Goal: Complete application form

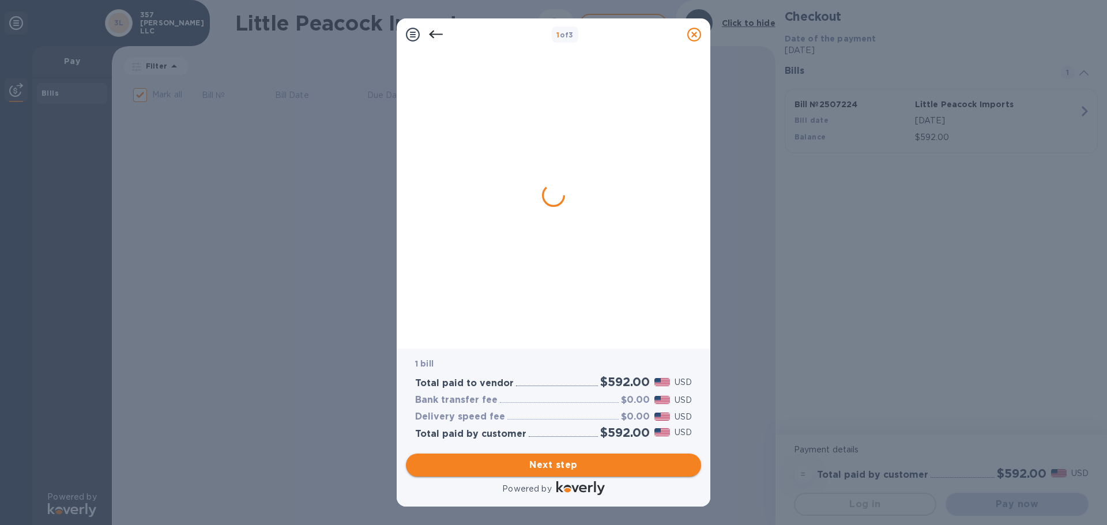
checkbox input "true"
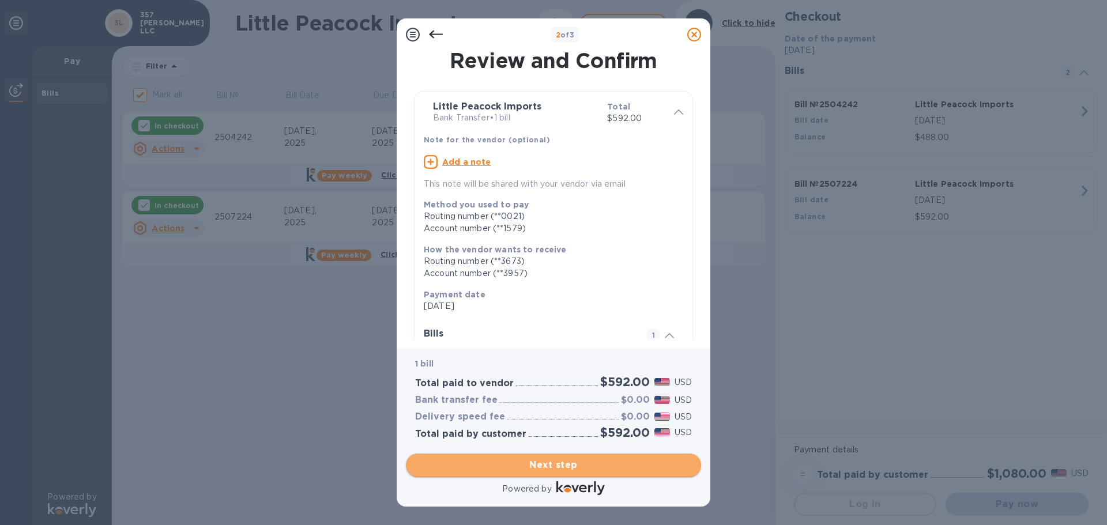
click at [571, 466] on span "Next step" at bounding box center [553, 465] width 277 height 14
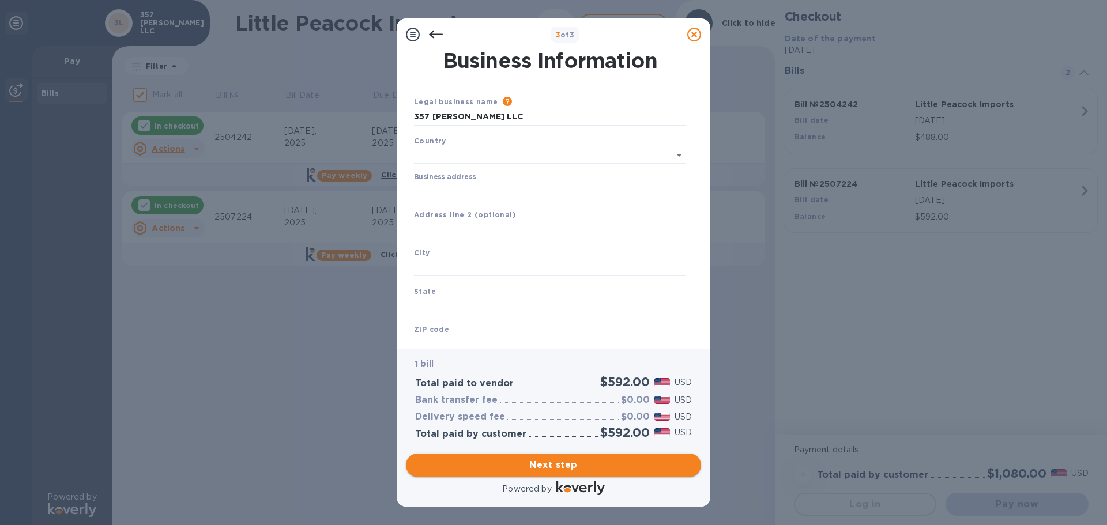
type input "[GEOGRAPHIC_DATA]"
click at [483, 187] on input "Business address" at bounding box center [550, 188] width 272 height 17
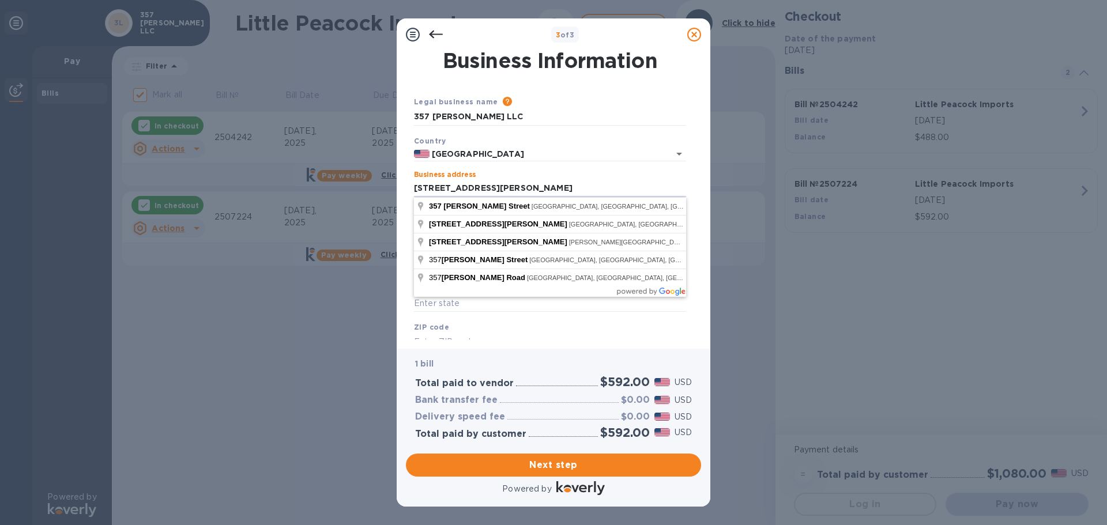
type input "[STREET_ADDRESS][PERSON_NAME]"
click at [362, 357] on div "3 of 3 Business Information Legal business name Please provide the legal name t…" at bounding box center [553, 262] width 1107 height 525
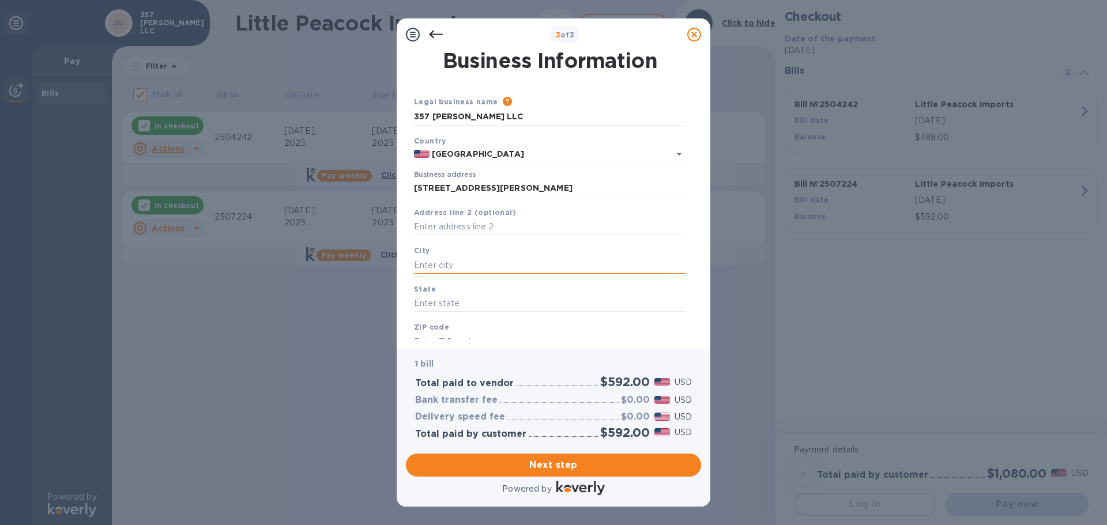
click at [434, 263] on input "text" at bounding box center [550, 265] width 272 height 17
type input "[GEOGRAPHIC_DATA]"
click at [348, 319] on div "3 of 3 Business Information Legal business name Please provide the legal name t…" at bounding box center [553, 262] width 1107 height 525
click at [449, 310] on input "text" at bounding box center [550, 303] width 272 height 17
type input "[US_STATE]"
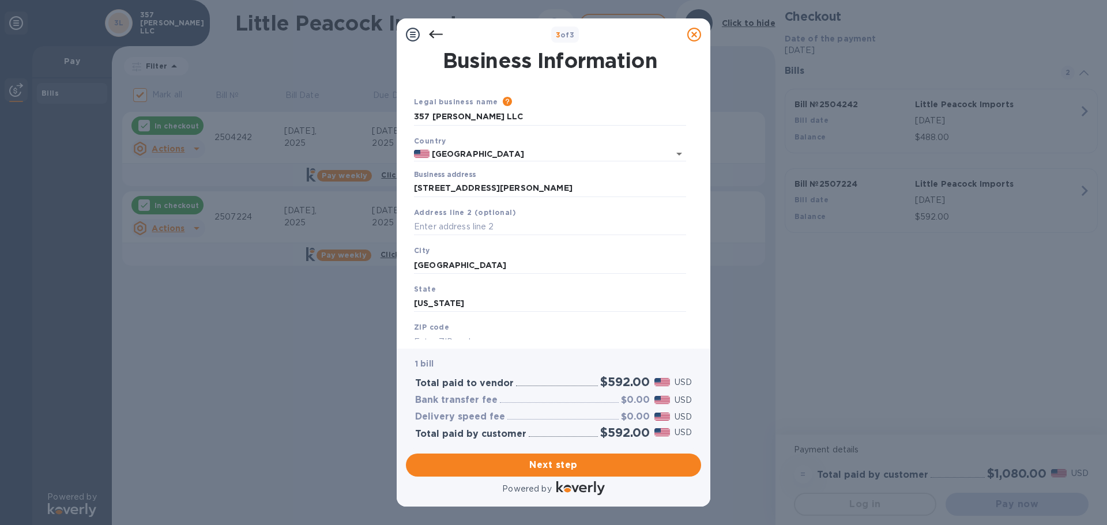
click at [368, 348] on div "3 of 3 Business Information Legal business name Please provide the legal name t…" at bounding box center [553, 262] width 1107 height 525
click at [474, 341] on div "Business Information Legal business name Please provide the legal name that app…" at bounding box center [554, 200] width 314 height 298
click at [442, 339] on input "text" at bounding box center [550, 341] width 272 height 17
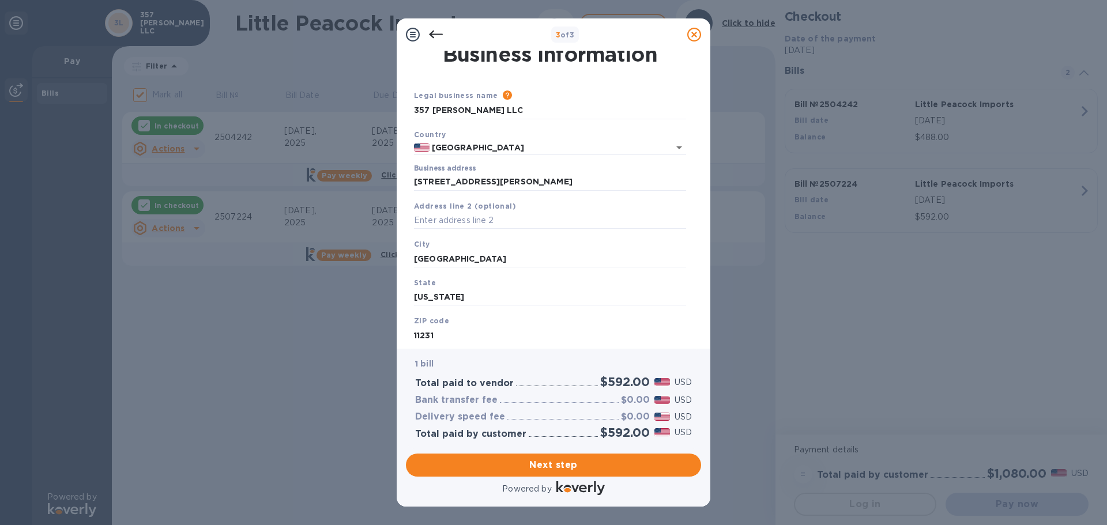
type input "11231"
click at [357, 402] on div "3 of 3 Business Information Legal business name Please provide the legal name t…" at bounding box center [553, 262] width 1107 height 525
click at [567, 461] on span "Next step" at bounding box center [553, 465] width 277 height 14
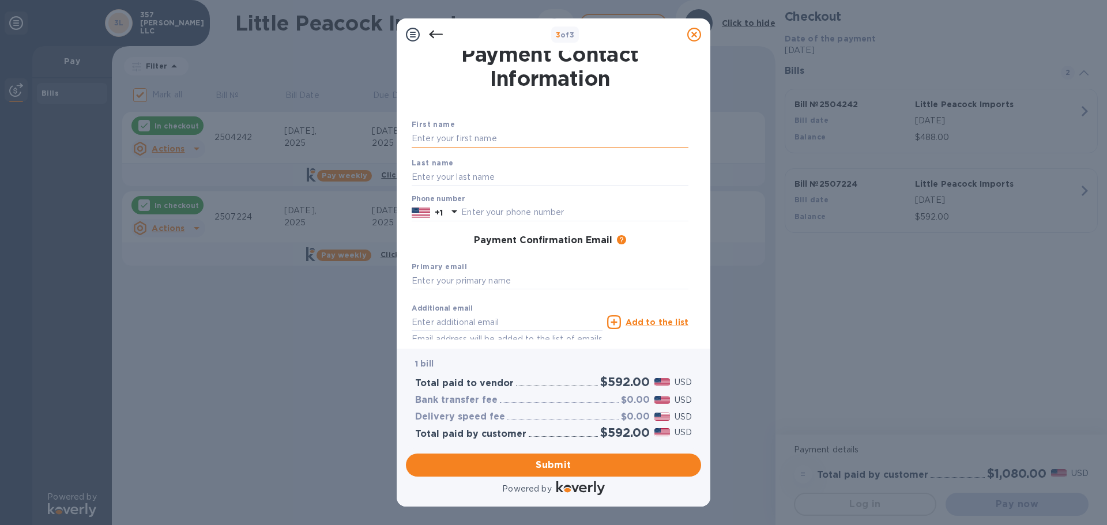
click at [470, 138] on input "text" at bounding box center [550, 138] width 277 height 17
type input "[PERSON_NAME]"
type input "Hill"
type input "7185763143"
type input "[EMAIL_ADDRESS][DOMAIN_NAME]"
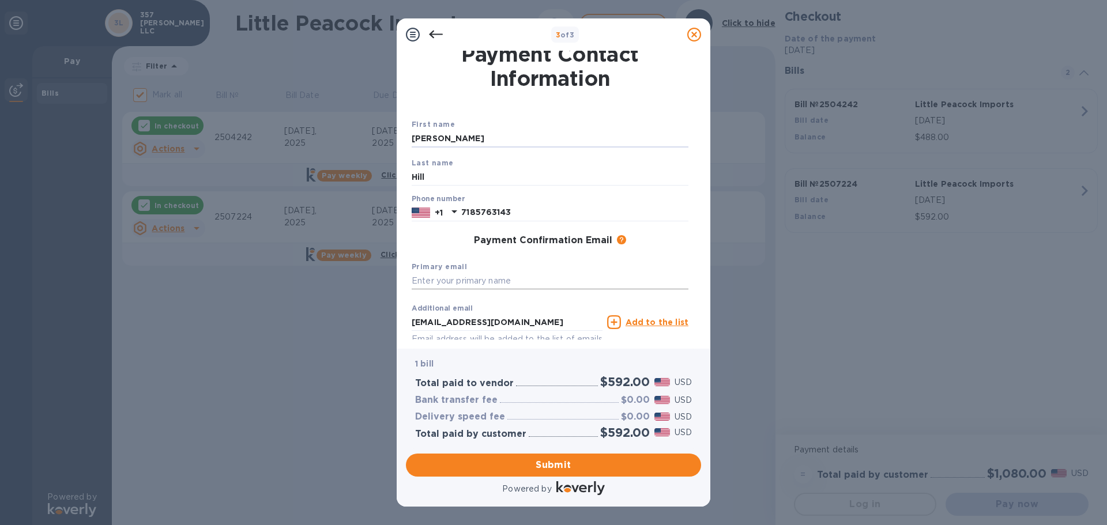
click at [447, 278] on input "text" at bounding box center [550, 281] width 277 height 17
type input "[EMAIL_ADDRESS][DOMAIN_NAME]"
click at [576, 247] on div "Payment Confirmation Email The added email addresses will be used to send the p…" at bounding box center [550, 241] width 286 height 21
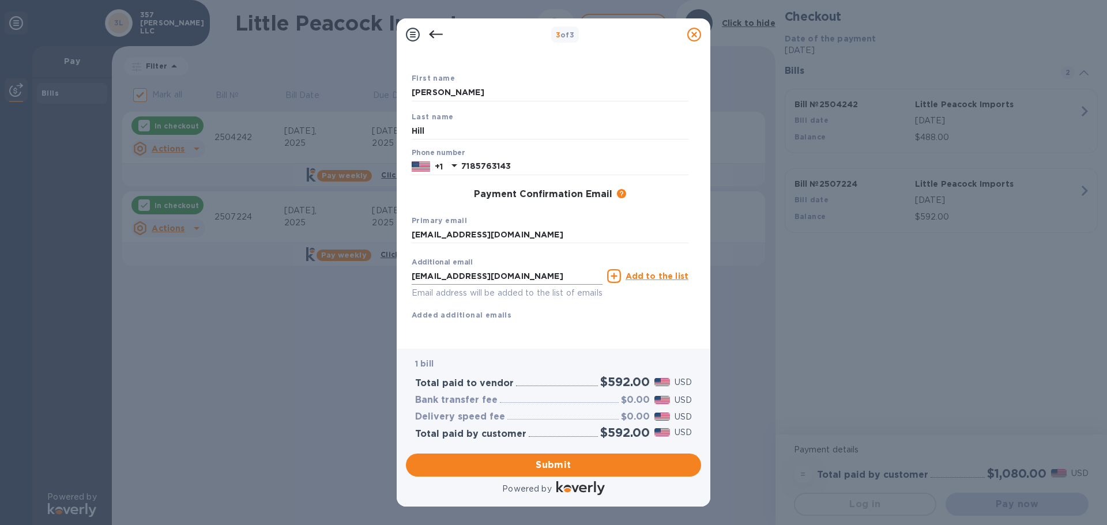
scroll to position [66, 0]
click at [657, 272] on u "Add to the list" at bounding box center [657, 276] width 63 height 9
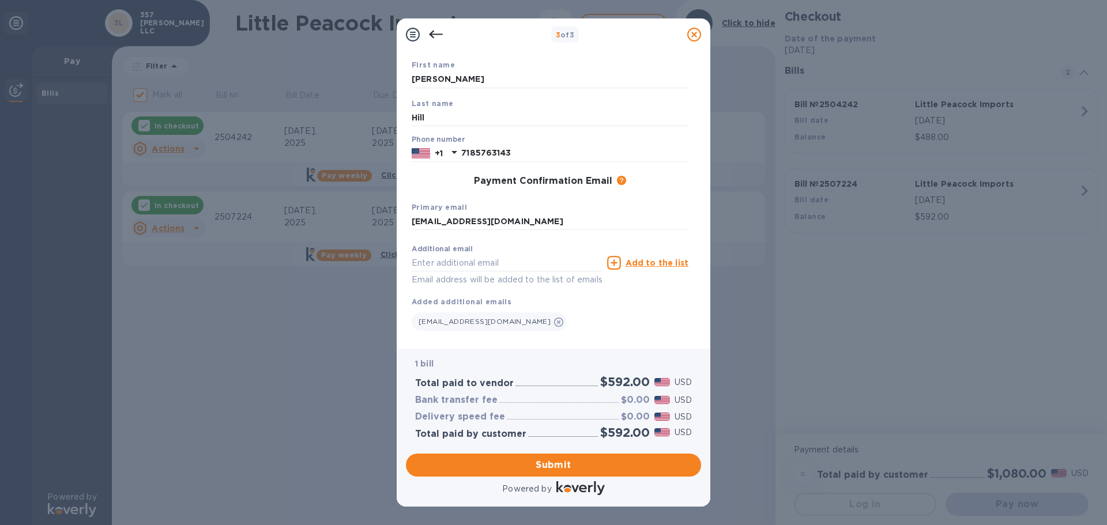
scroll to position [89, 0]
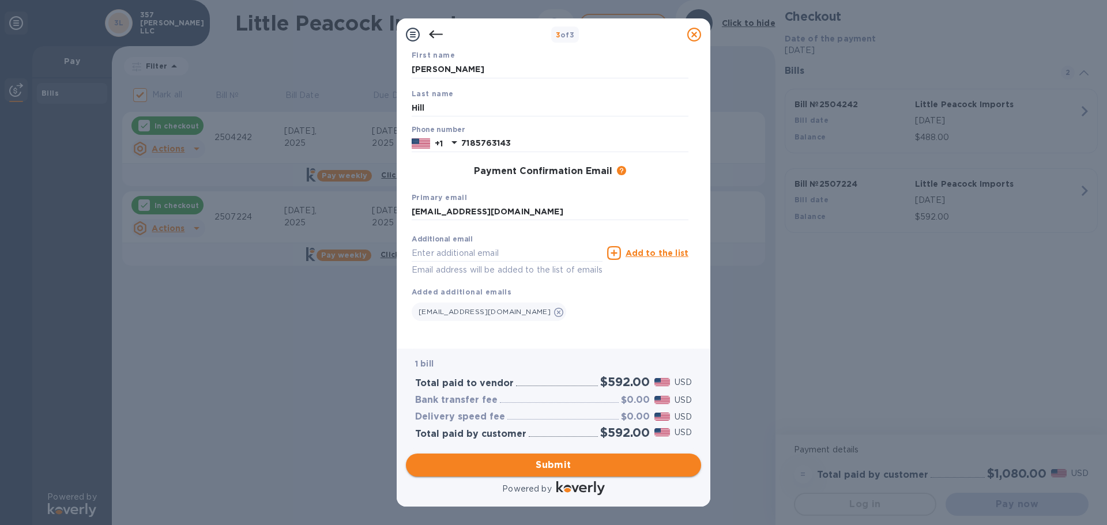
click at [563, 468] on span "Submit" at bounding box center [553, 465] width 277 height 14
click at [439, 60] on input "[PERSON_NAME]" at bounding box center [550, 56] width 277 height 17
click at [389, 381] on div "3 of 3 Payment Contact Information First name [PERSON_NAME] First name is a req…" at bounding box center [553, 262] width 1107 height 525
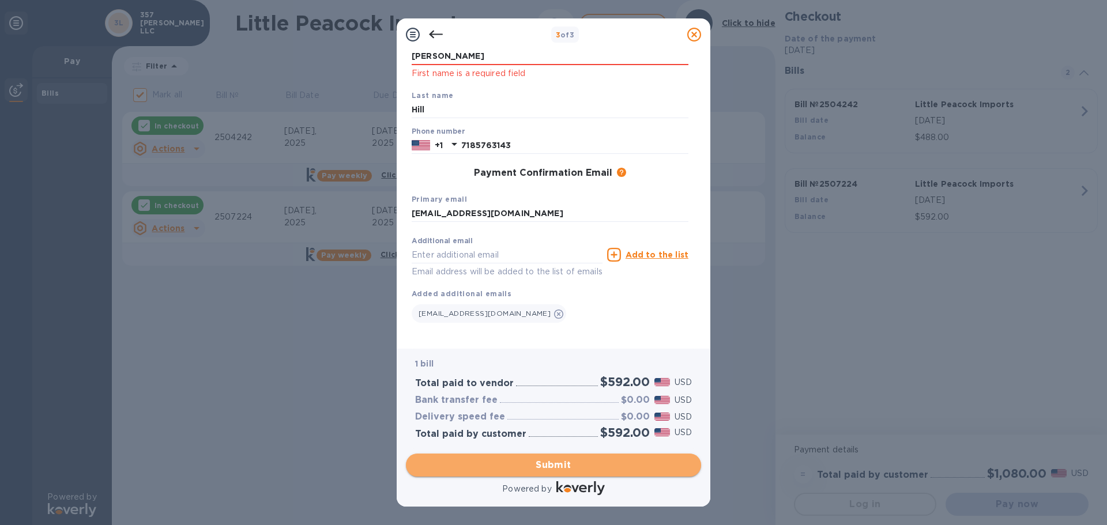
click at [574, 464] on span "Submit" at bounding box center [553, 465] width 277 height 14
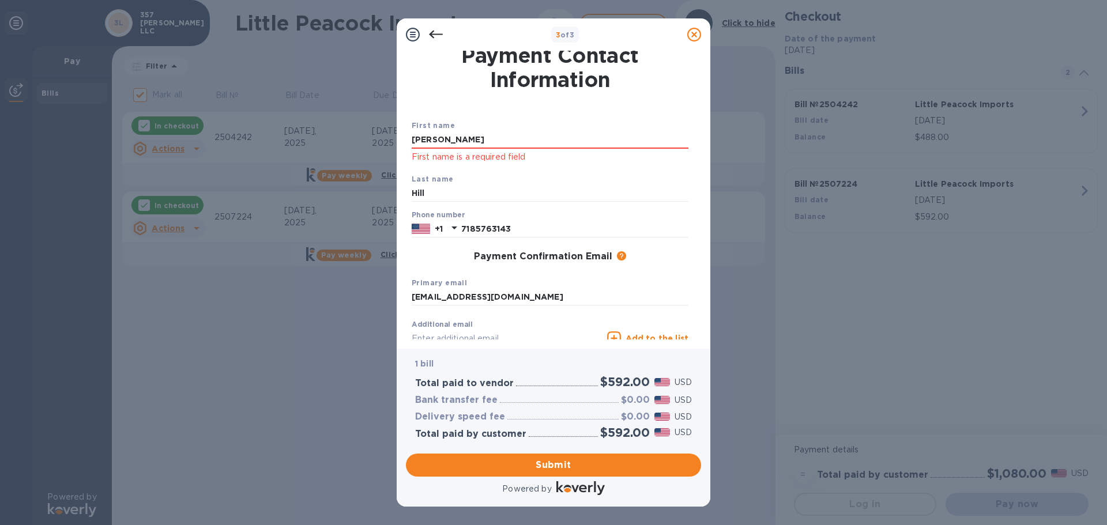
scroll to position [0, 0]
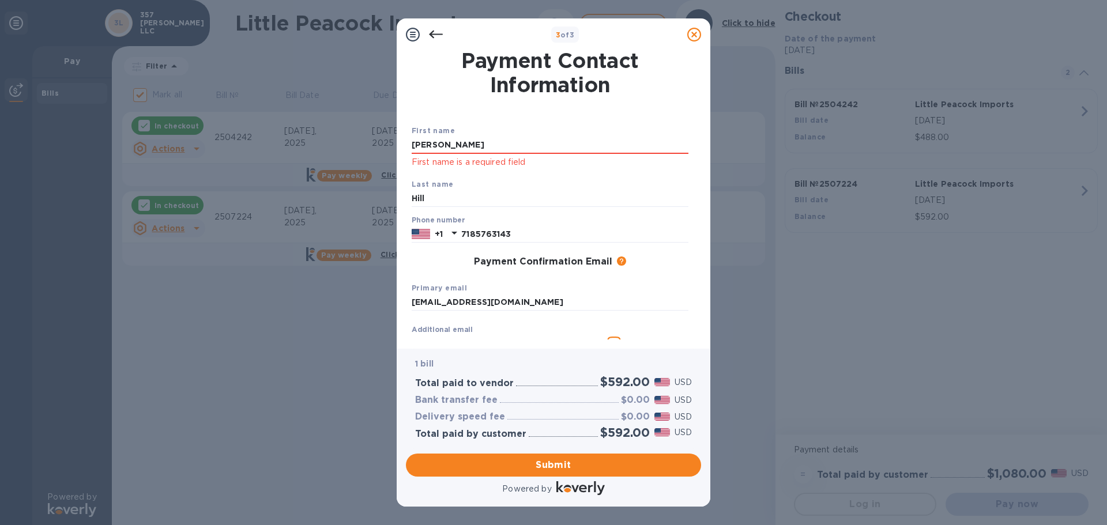
drag, startPoint x: 452, startPoint y: 57, endPoint x: 407, endPoint y: 60, distance: 45.1
click at [407, 60] on div "Payment Contact Information First name [PERSON_NAME] First name is a required f…" at bounding box center [553, 195] width 295 height 289
type input "[PERSON_NAME]"
click at [553, 464] on span "Submit" at bounding box center [553, 465] width 277 height 14
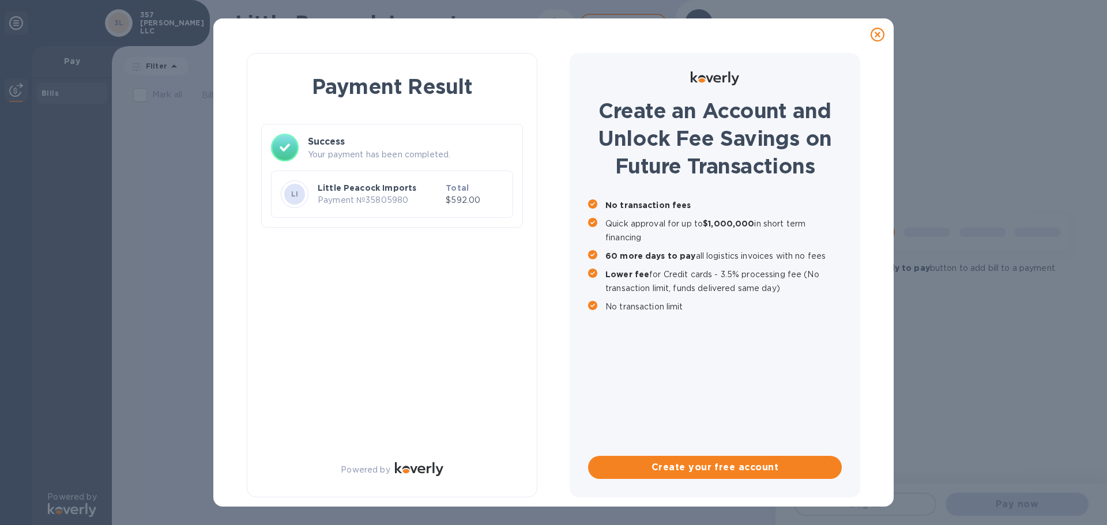
checkbox input "true"
